Goal: Communication & Community: Share content

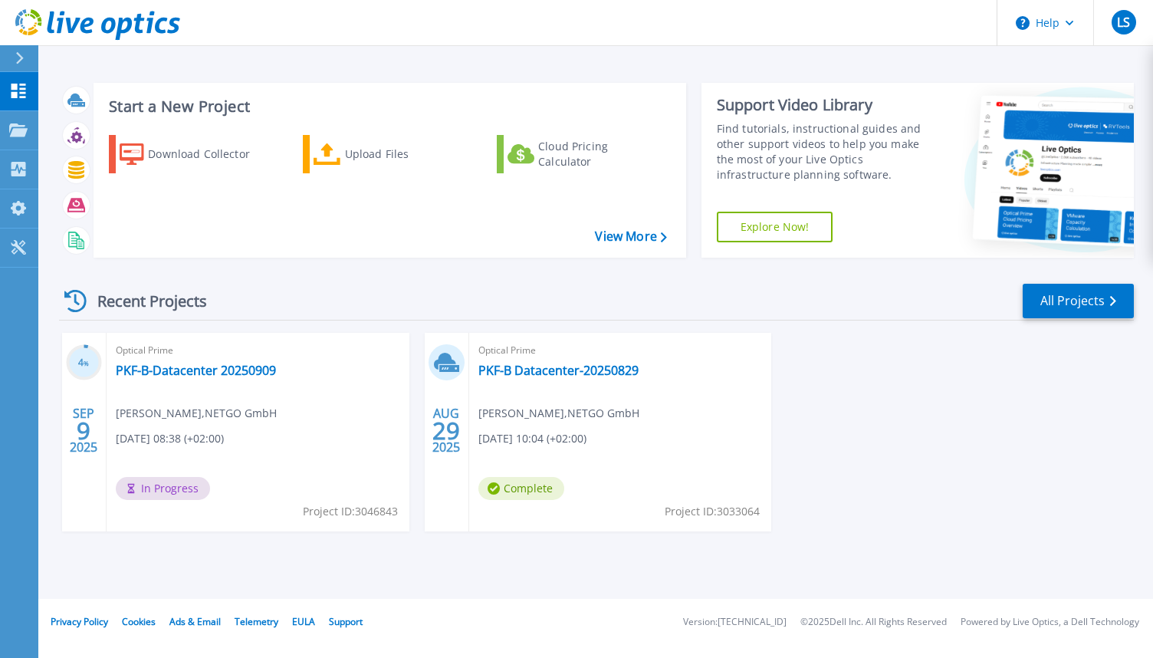
click at [213, 383] on div "Optical Prime PKF-B-Datacenter 20250909 [PERSON_NAME] , NETGO GmbH [DATE] 08:38…" at bounding box center [258, 432] width 303 height 199
click at [207, 370] on link "PKF-B-Datacenter 20250909" at bounding box center [196, 370] width 160 height 15
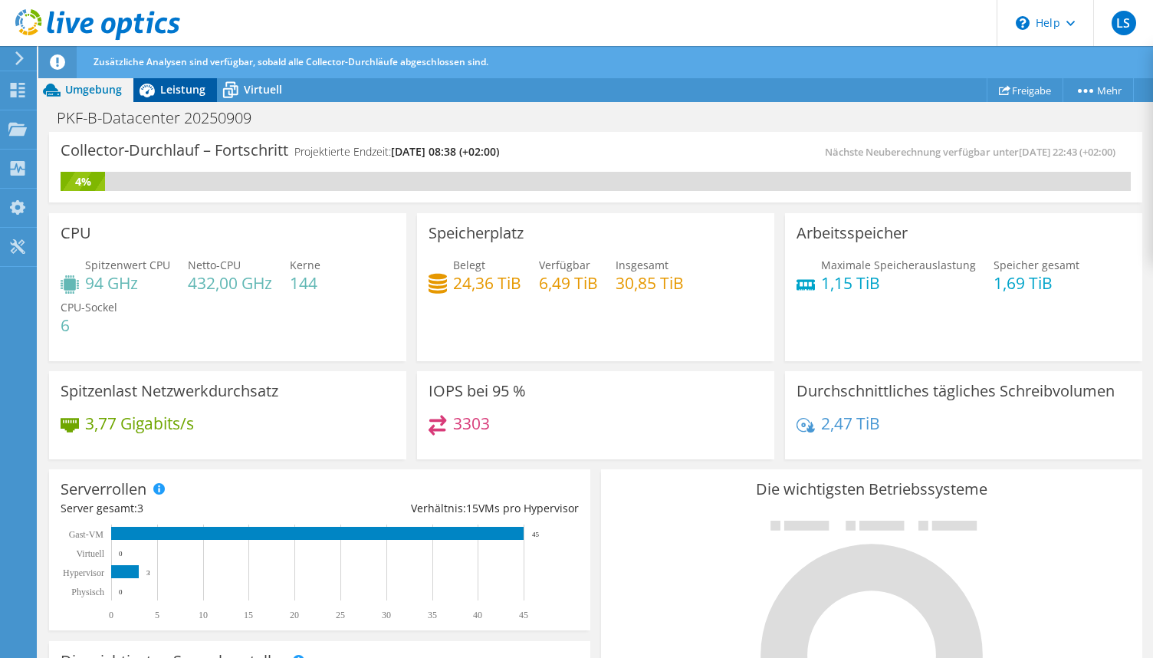
click at [176, 91] on span "Leistung" at bounding box center [182, 89] width 45 height 15
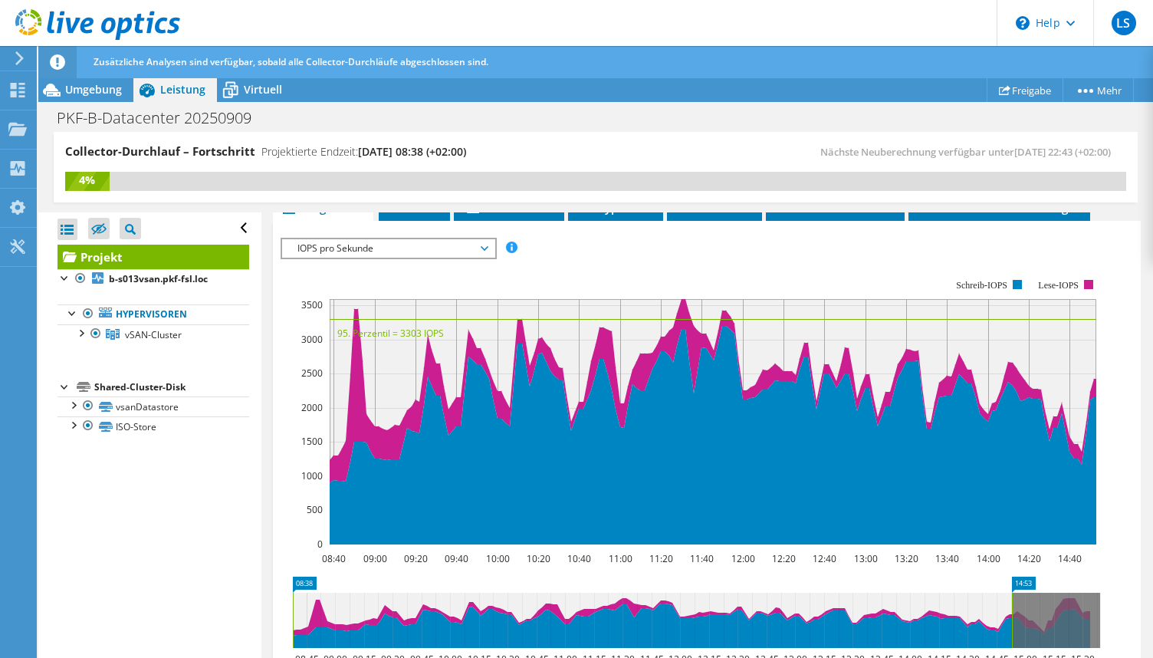
scroll to position [383, 0]
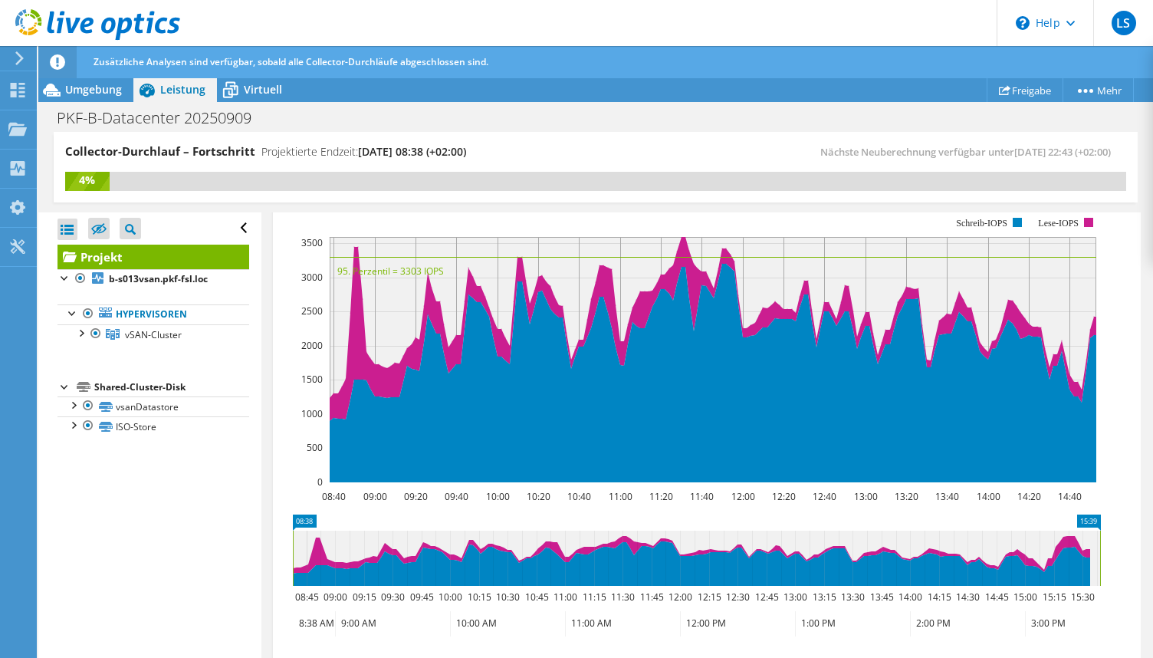
drag, startPoint x: 1013, startPoint y: 557, endPoint x: 1110, endPoint y: 561, distance: 97.5
click at [1110, 561] on icon "08:38 15:39 08:45 09:00 09:15 09:30 09:45 10:00 10:15 10:30 10:45 11:00 11:15 1…" at bounding box center [697, 576] width 832 height 123
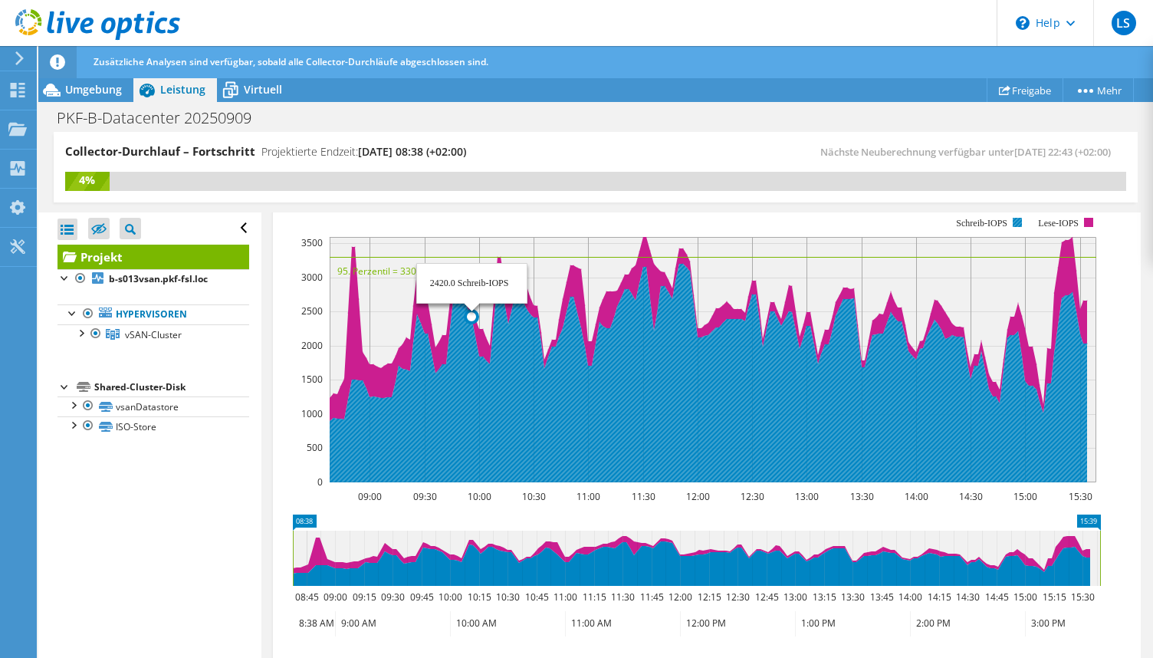
scroll to position [0, 0]
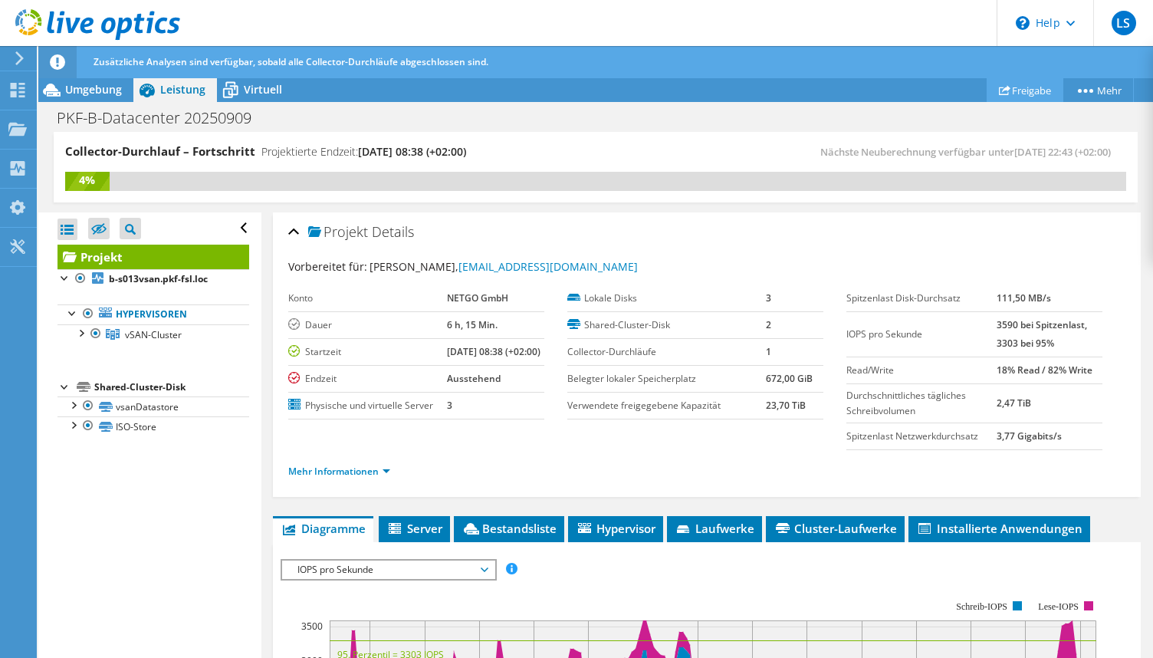
click at [1019, 84] on link "Freigabe" at bounding box center [1025, 90] width 77 height 24
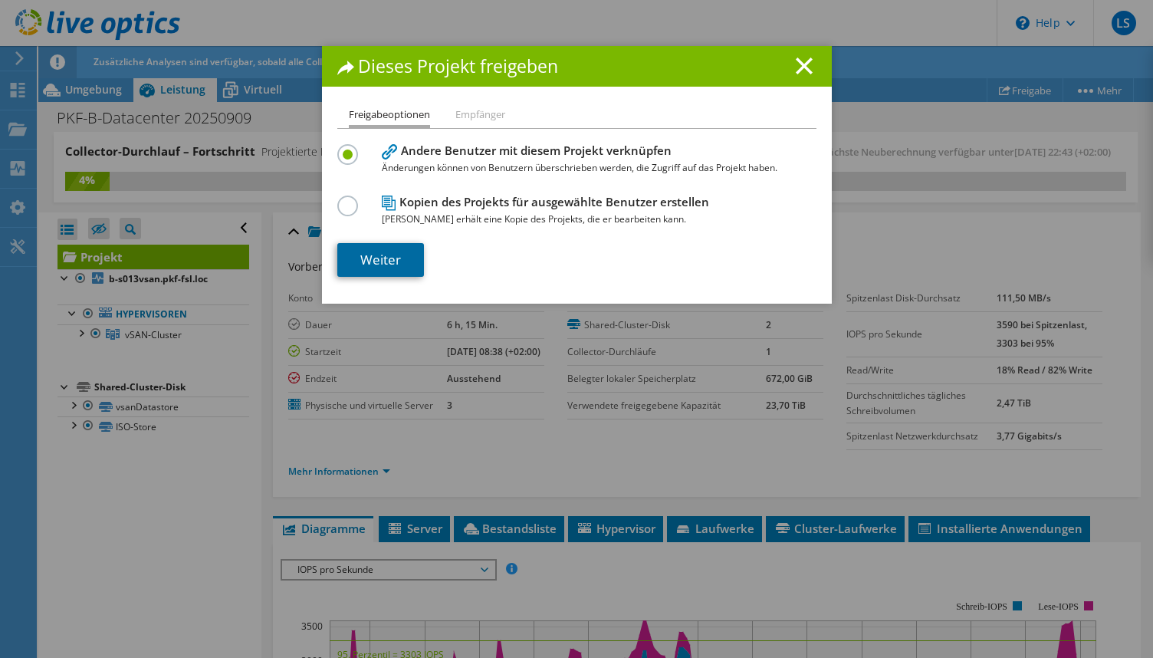
click at [389, 266] on link "Weiter" at bounding box center [380, 260] width 87 height 34
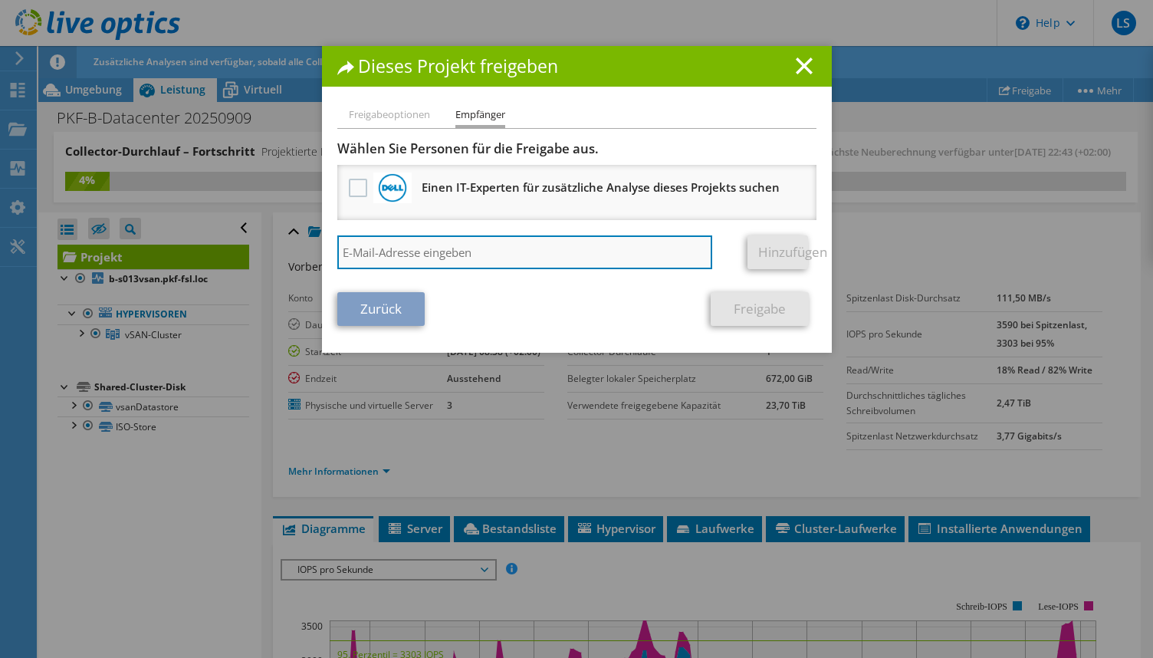
click at [408, 255] on input "search" at bounding box center [525, 252] width 376 height 34
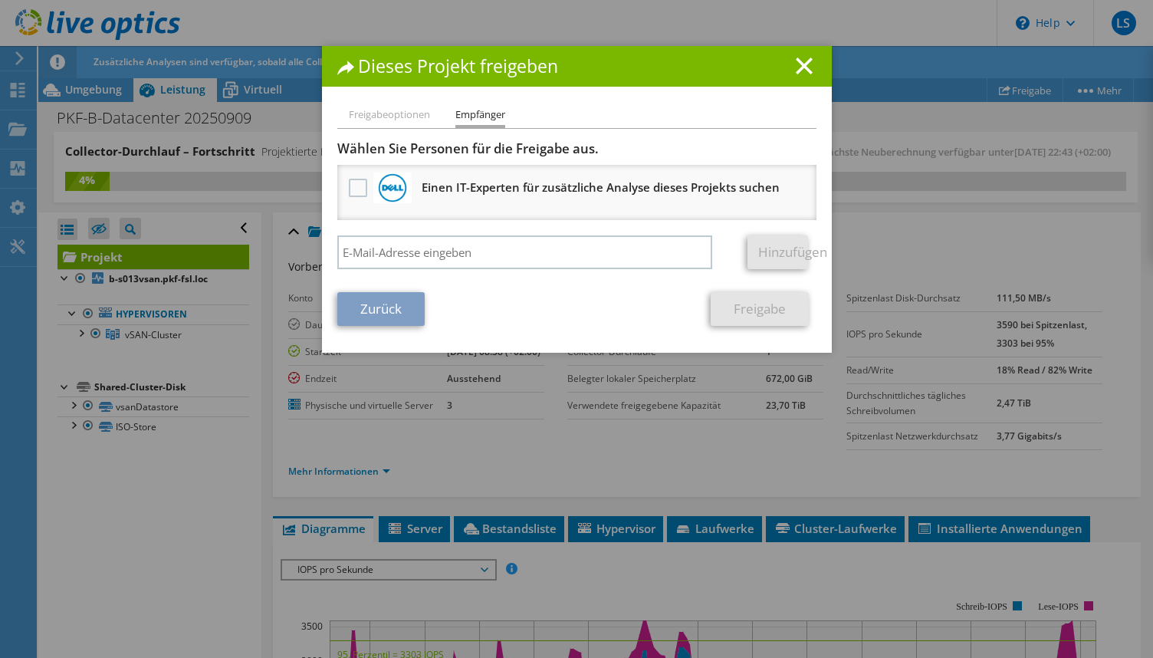
click at [399, 120] on li "Freigabeoptionen" at bounding box center [389, 115] width 81 height 19
click at [396, 115] on li "Freigabeoptionen" at bounding box center [389, 115] width 81 height 19
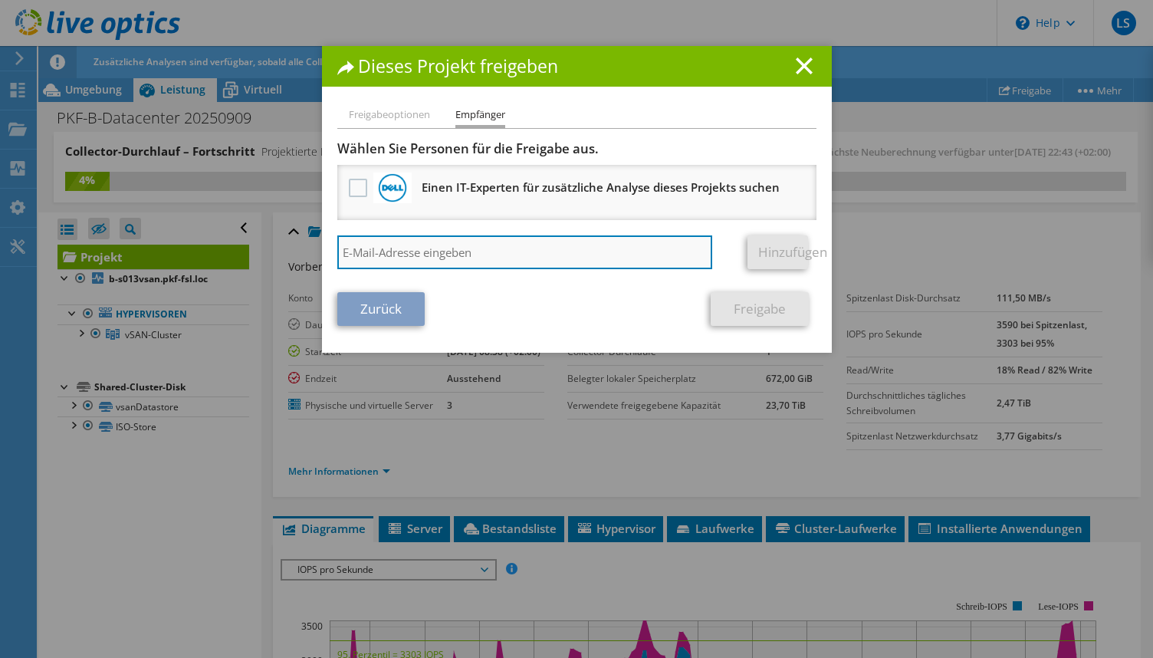
click at [396, 245] on input "search" at bounding box center [525, 252] width 376 height 34
type input "[PERSON_NAME][EMAIL_ADDRESS][DOMAIN_NAME]"
drag, startPoint x: 492, startPoint y: 255, endPoint x: 325, endPoint y: 256, distance: 167.2
click at [327, 275] on div "Freigabeoptionen Empfänger Andere Benutzer mit diesem Projekt verknüpfen Änderu…" at bounding box center [577, 229] width 510 height 247
paste input "[PERSON_NAME][EMAIL_ADDRESS][DOMAIN_NAME]"
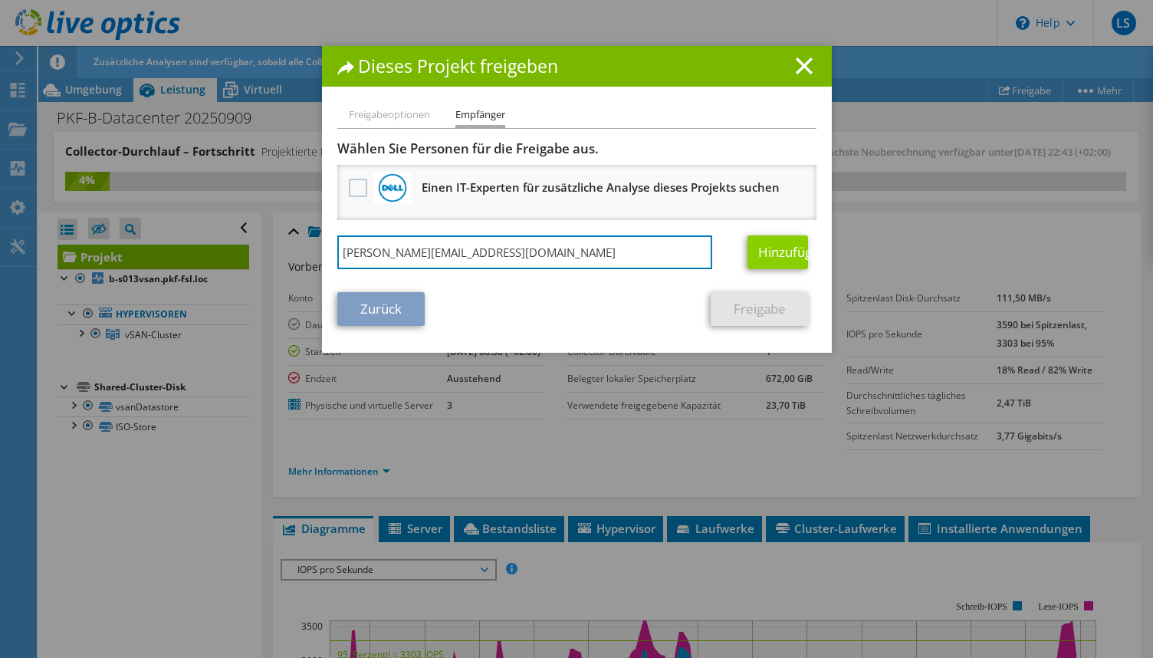
type input "[PERSON_NAME][EMAIL_ADDRESS][DOMAIN_NAME]"
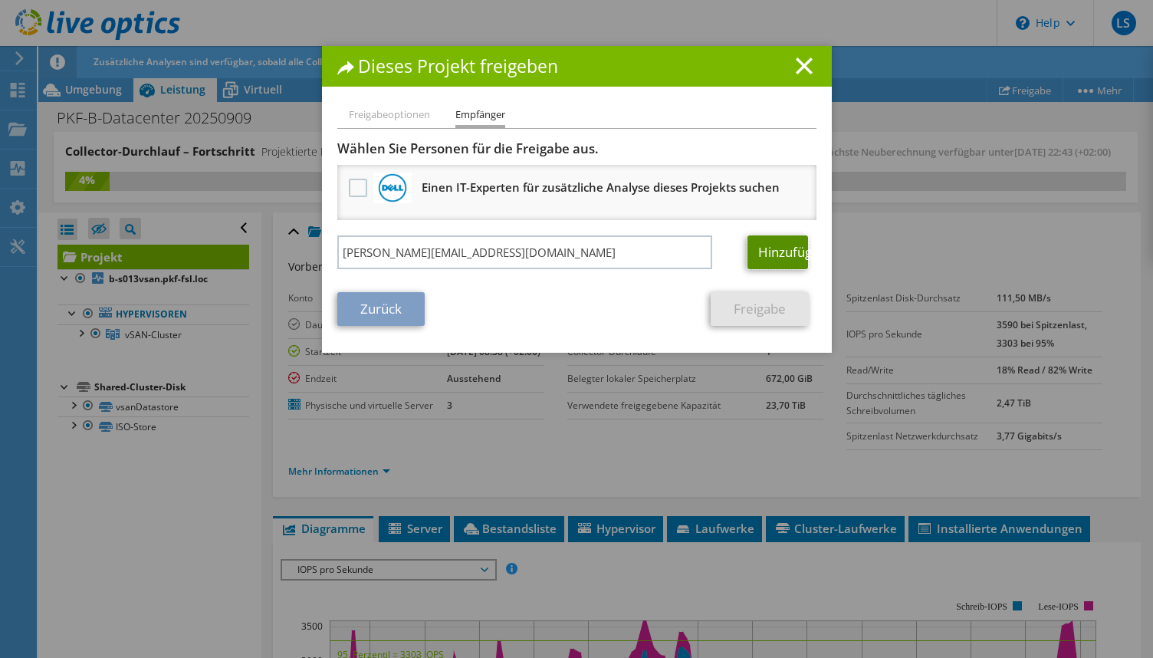
click at [766, 251] on link "Hinzufügen" at bounding box center [778, 252] width 61 height 34
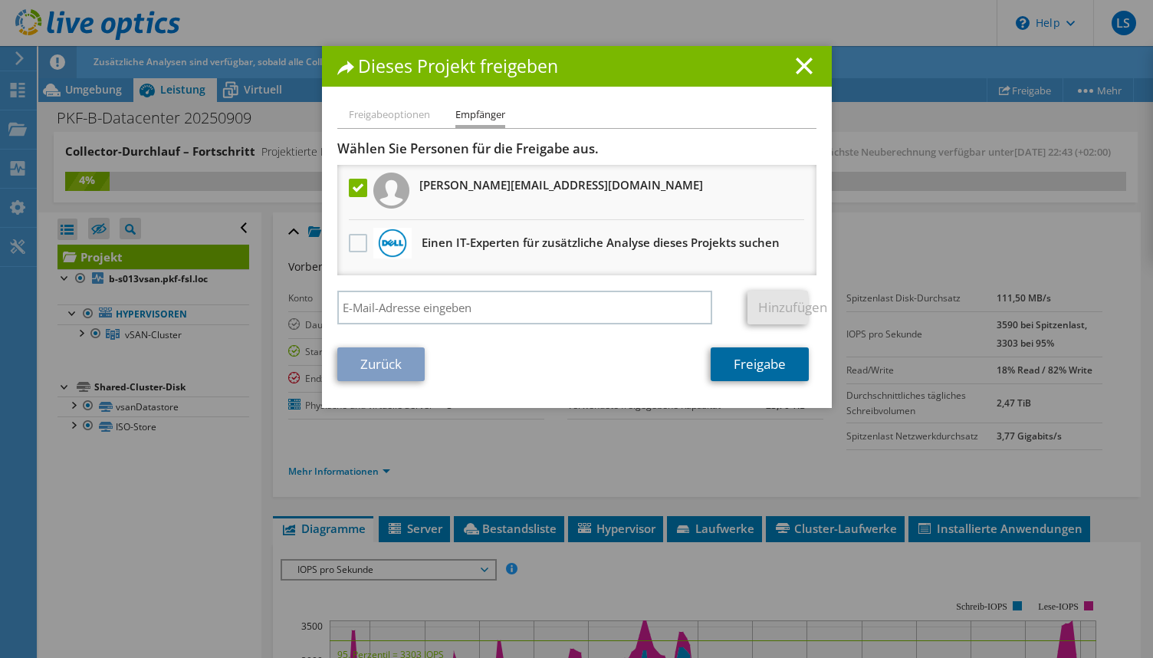
click at [762, 364] on link "Freigabe" at bounding box center [760, 364] width 98 height 34
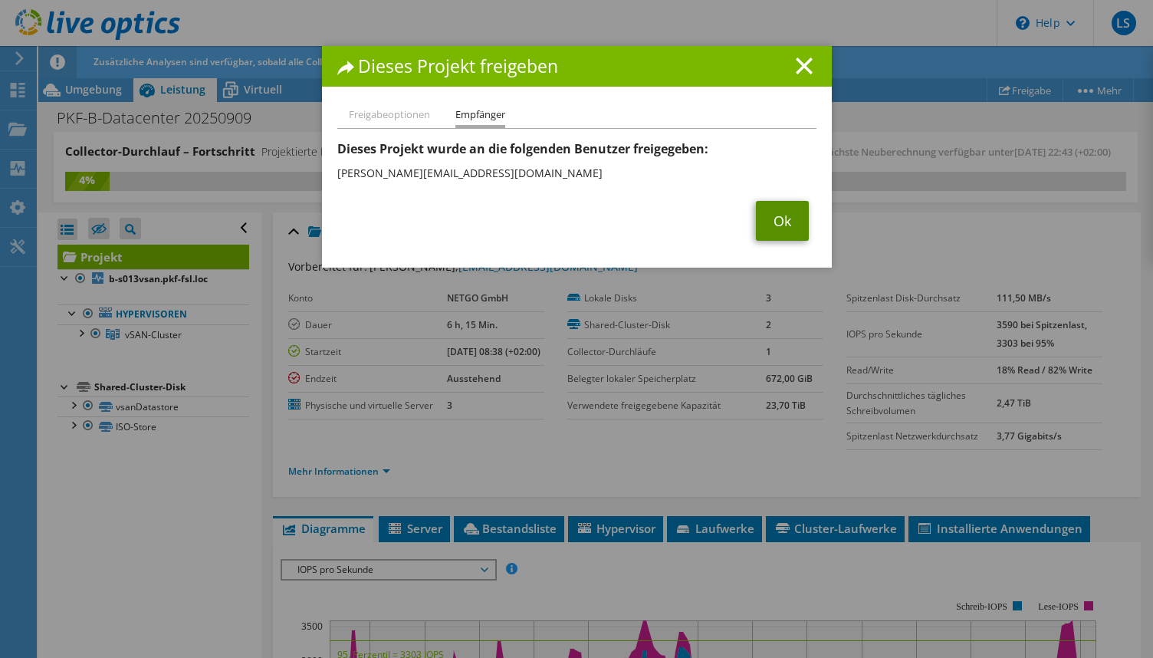
click at [786, 223] on link "Ok" at bounding box center [782, 221] width 53 height 40
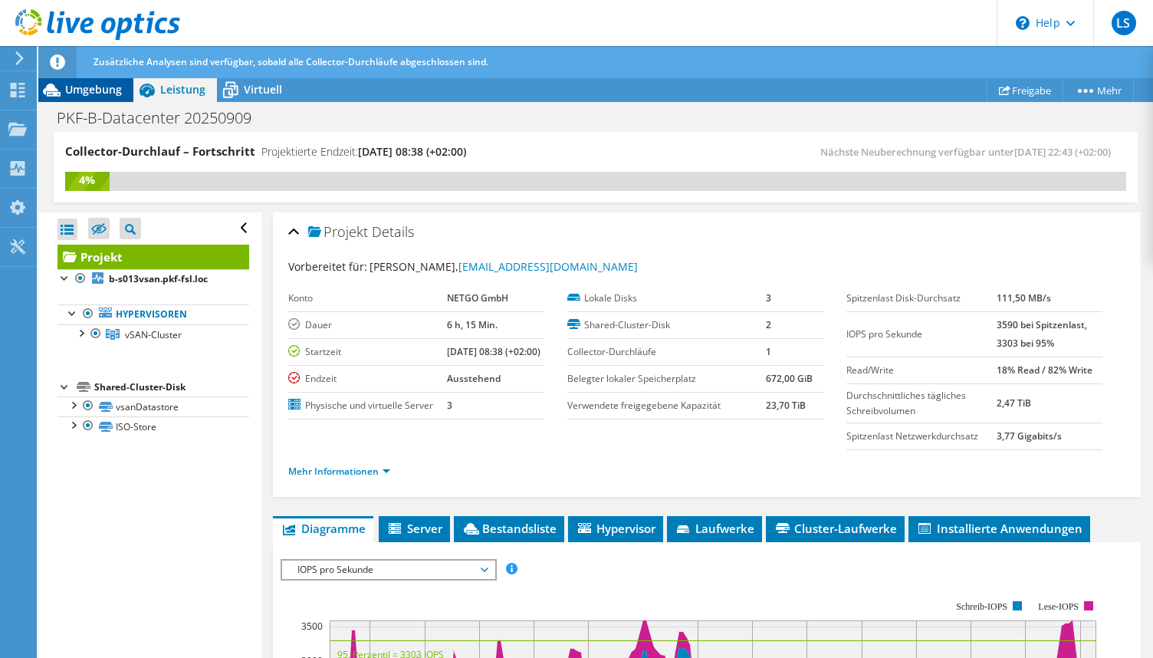
click at [88, 88] on span "Umgebung" at bounding box center [93, 89] width 57 height 15
